Goal: Transaction & Acquisition: Purchase product/service

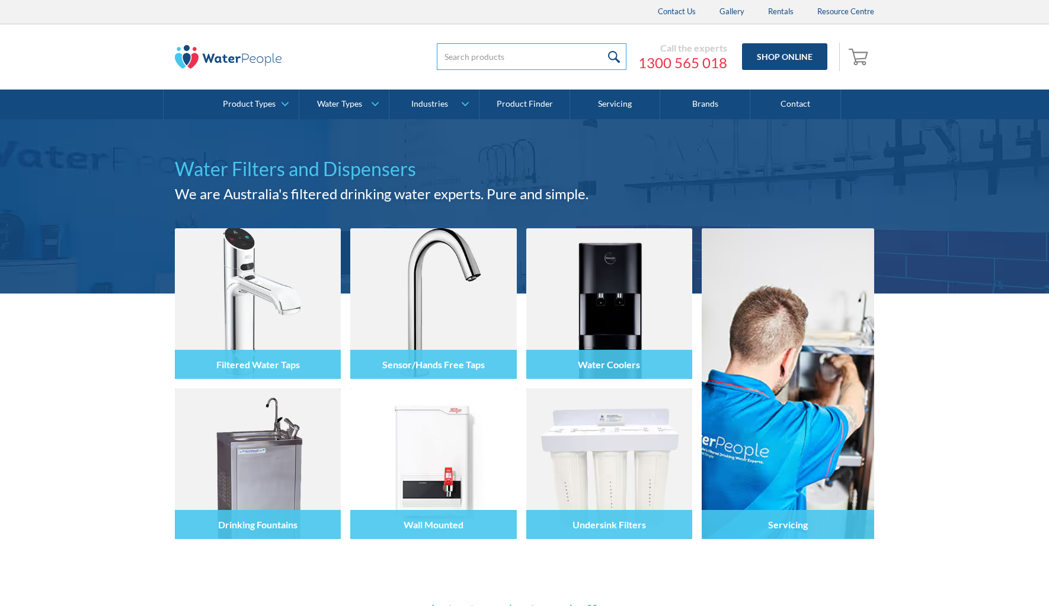
click at [479, 57] on input "search" at bounding box center [532, 56] width 190 height 27
type input "2.6"
click at [615, 56] on input "submit" at bounding box center [613, 56] width 25 height 27
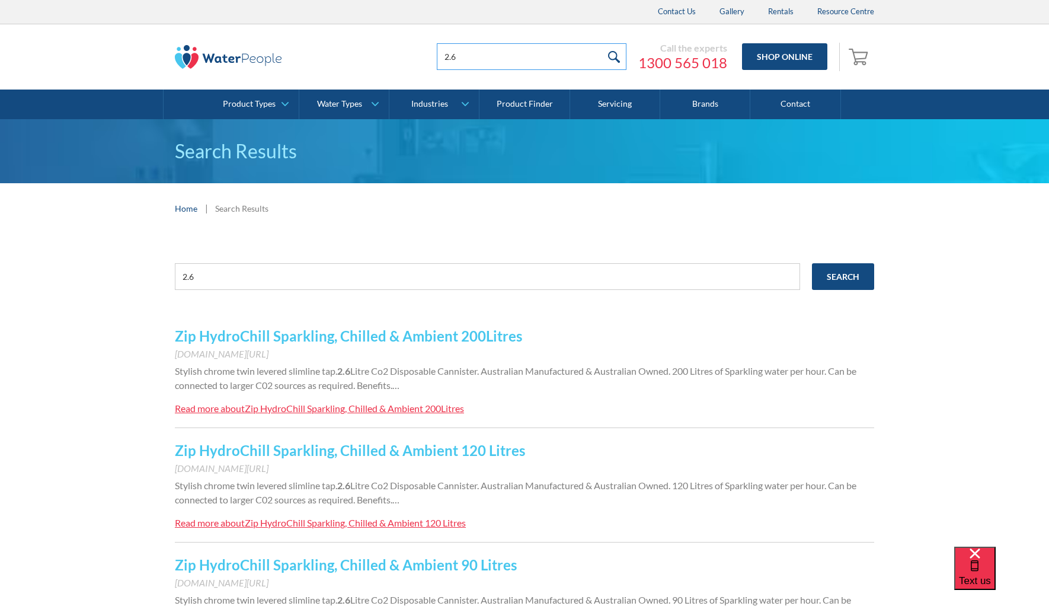
click at [471, 56] on input "2.6" at bounding box center [532, 56] width 190 height 27
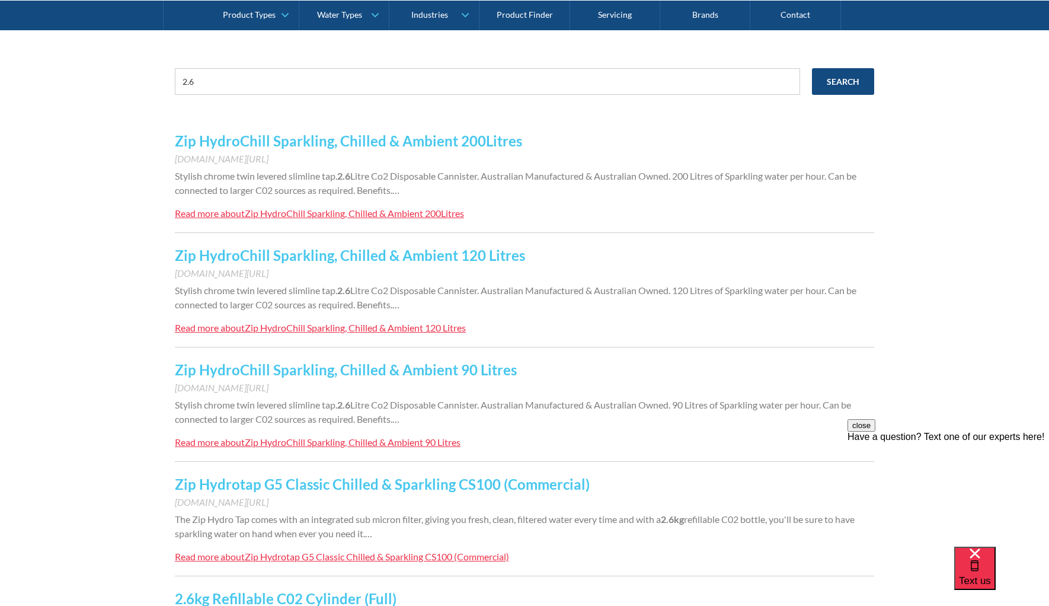
scroll to position [215, 0]
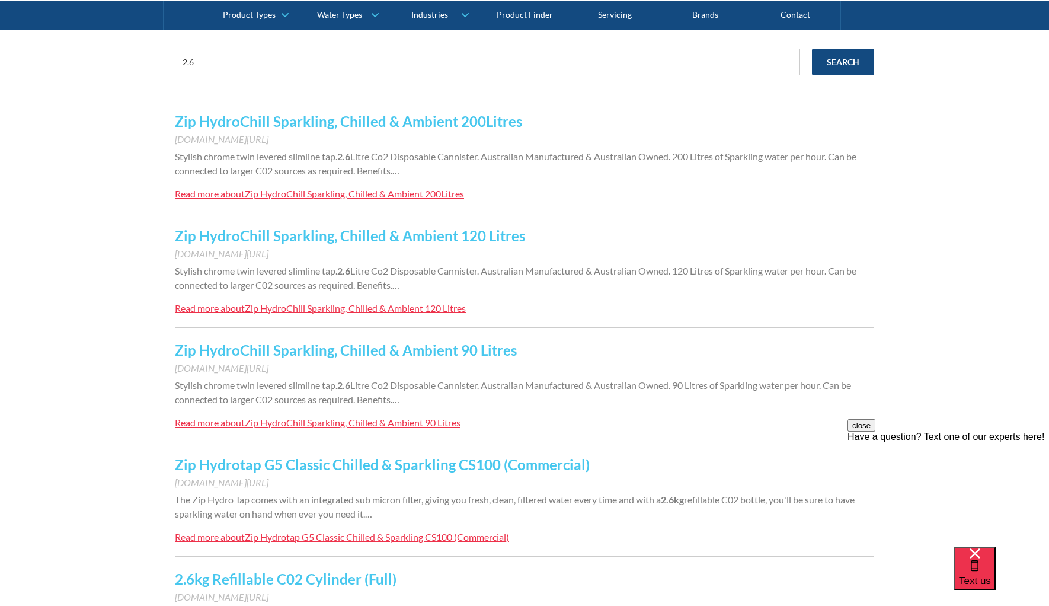
click at [212, 124] on link "Zip HydroChill Sparkling, Chilled & Ambient 200Litres" at bounding box center [348, 121] width 347 height 17
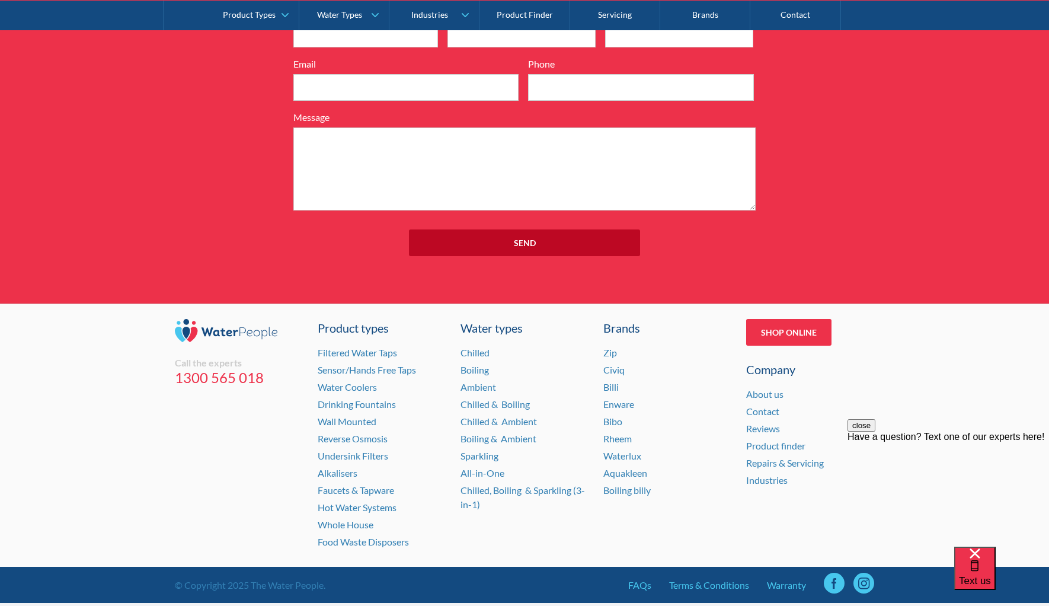
scroll to position [1419, 0]
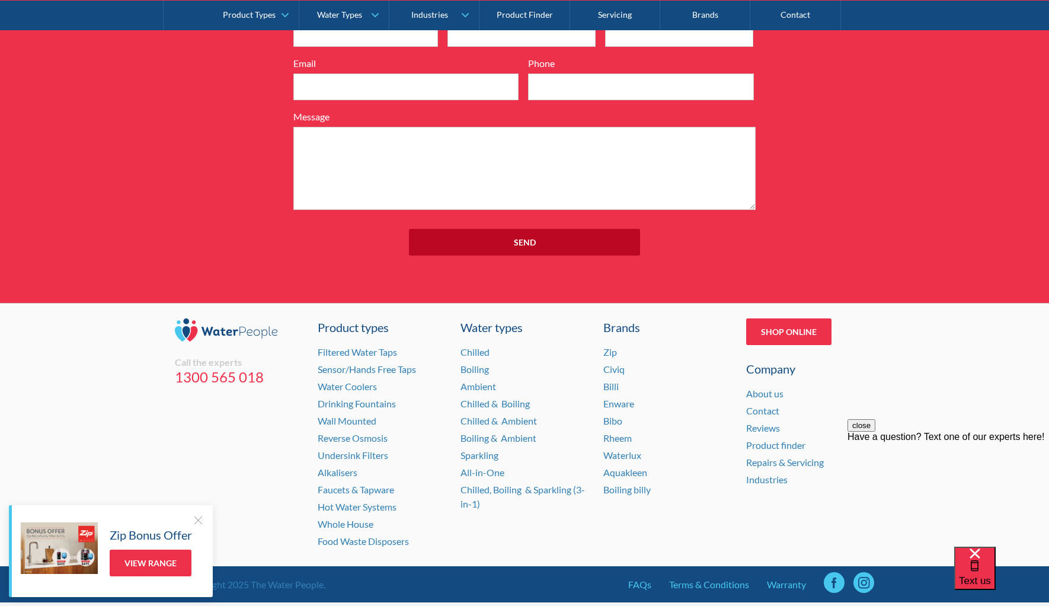
click at [188, 196] on div "Enquire Now 7199ebfc89469718eadd6f0c0345ca51cae17984353ea86a4a584a90323ec471d39…" at bounding box center [524, 109] width 1049 height 388
